Goal: Information Seeking & Learning: Learn about a topic

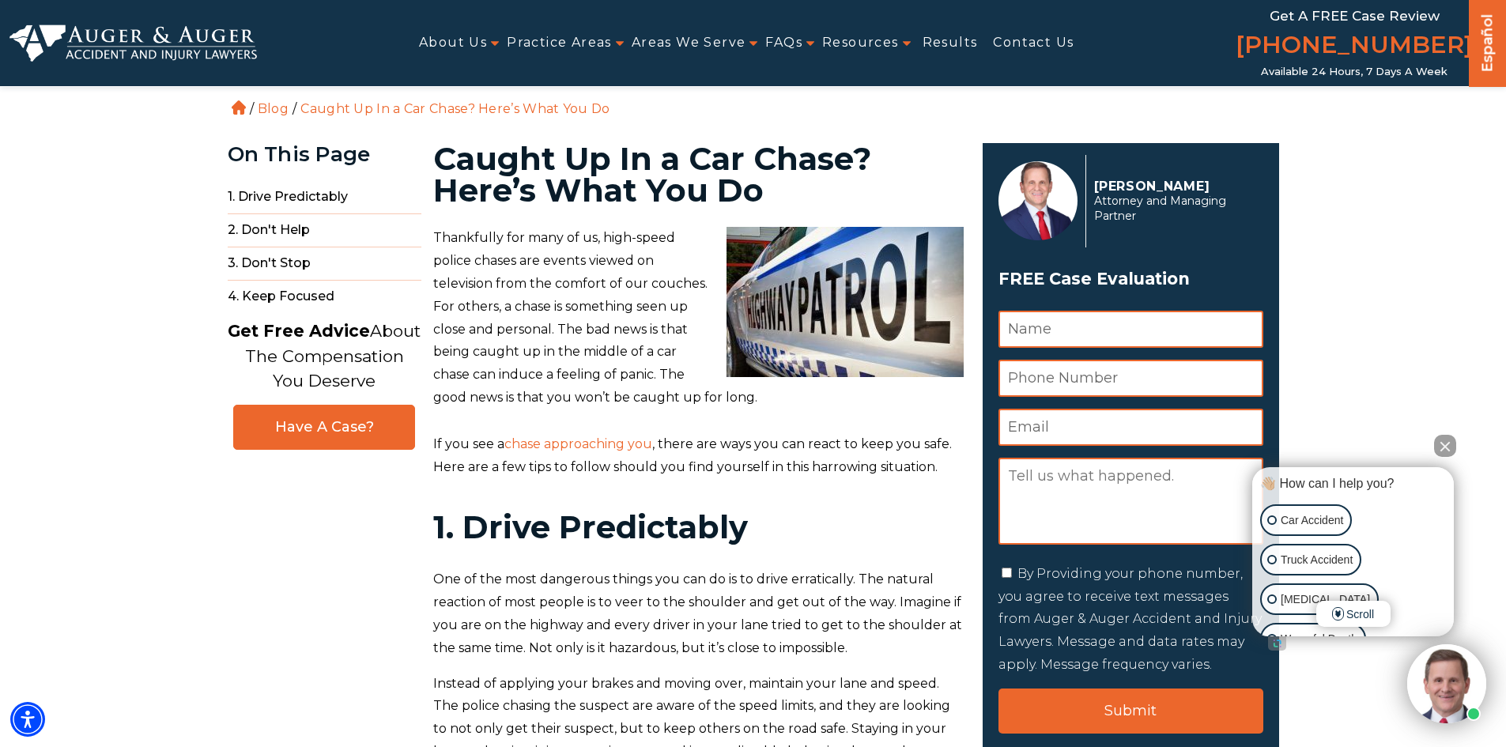
click at [557, 206] on h1 "Caught Up In a Car Chase? Here’s What You Do" at bounding box center [698, 174] width 531 height 63
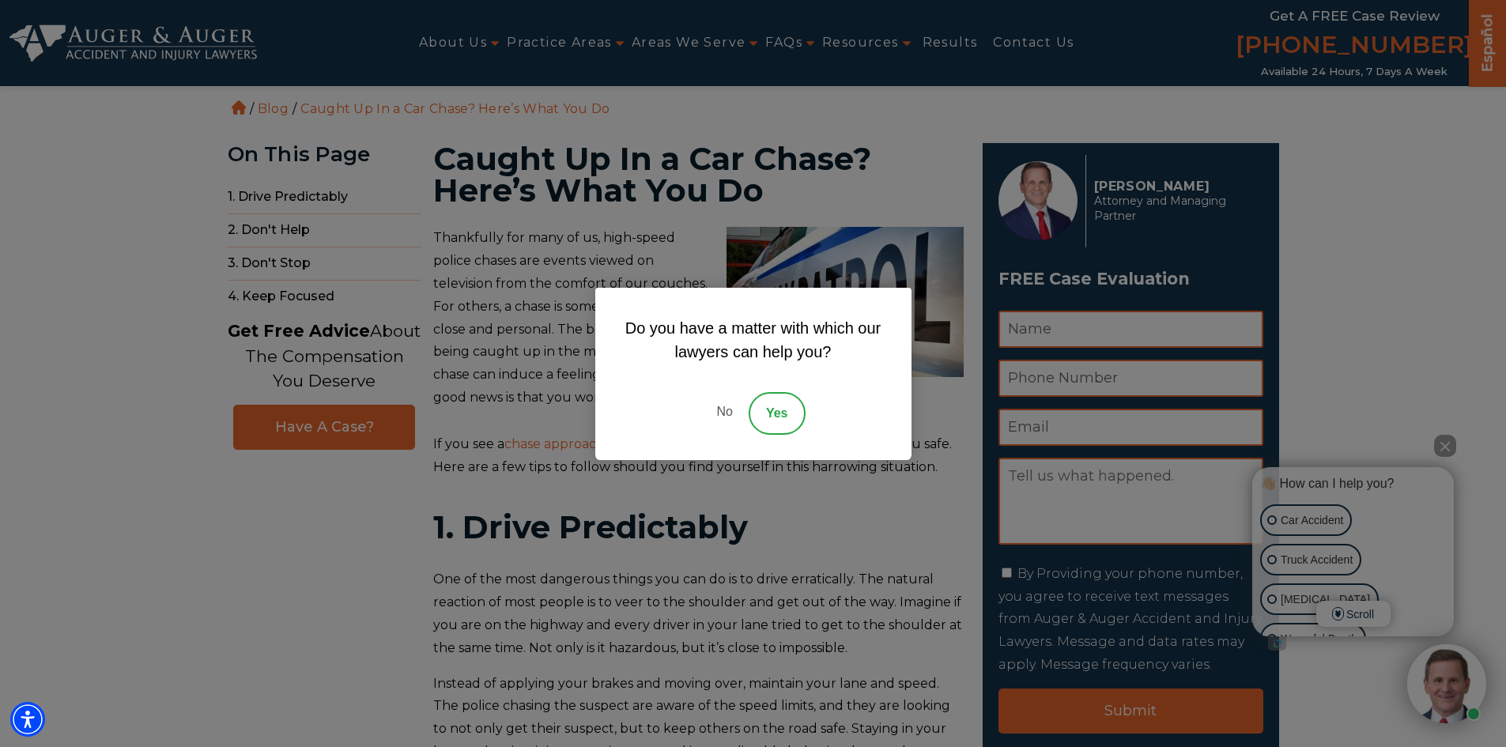
click at [506, 252] on div "Do you have a matter with which our lawyers can help you? No Yes" at bounding box center [753, 373] width 1506 height 747
click at [735, 414] on link "No" at bounding box center [724, 413] width 47 height 43
